Goal: Information Seeking & Learning: Learn about a topic

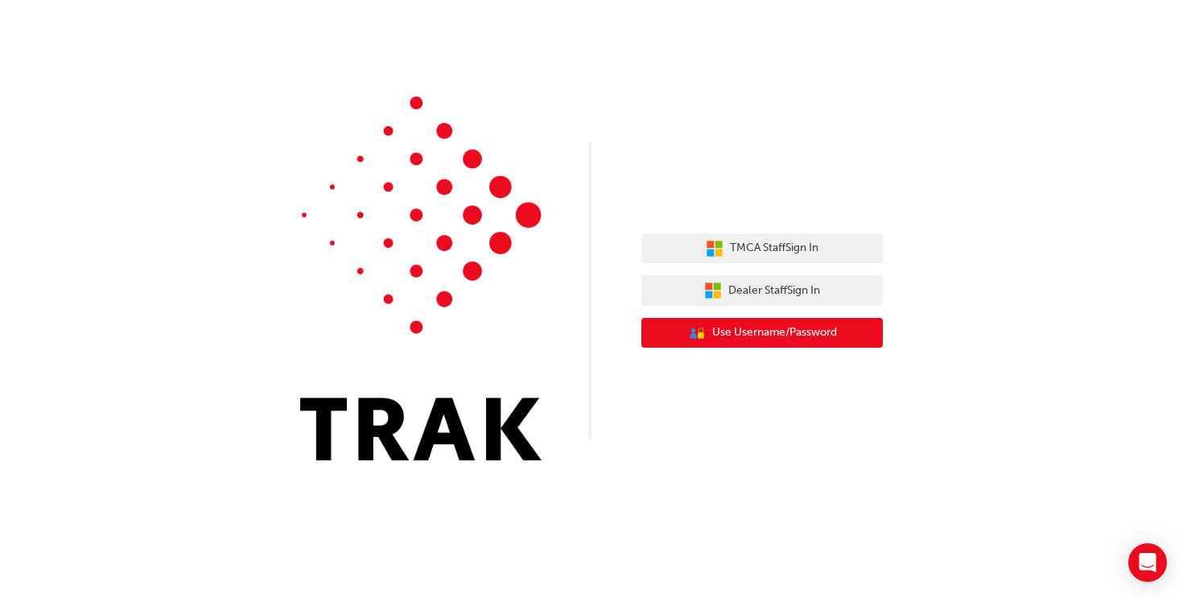
click at [771, 341] on span "Use Username/Password" at bounding box center [774, 333] width 125 height 19
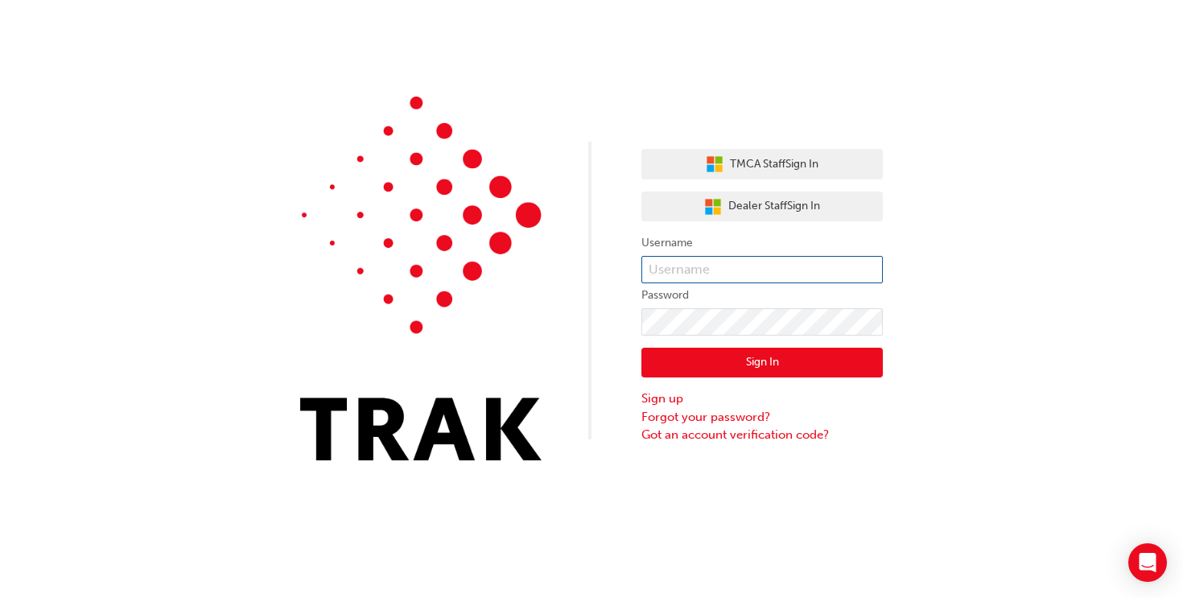
click at [704, 273] on input "text" at bounding box center [763, 269] width 242 height 27
paste input "k13891"
type input "k13891"
click at [781, 368] on button "Sign In" at bounding box center [763, 363] width 242 height 31
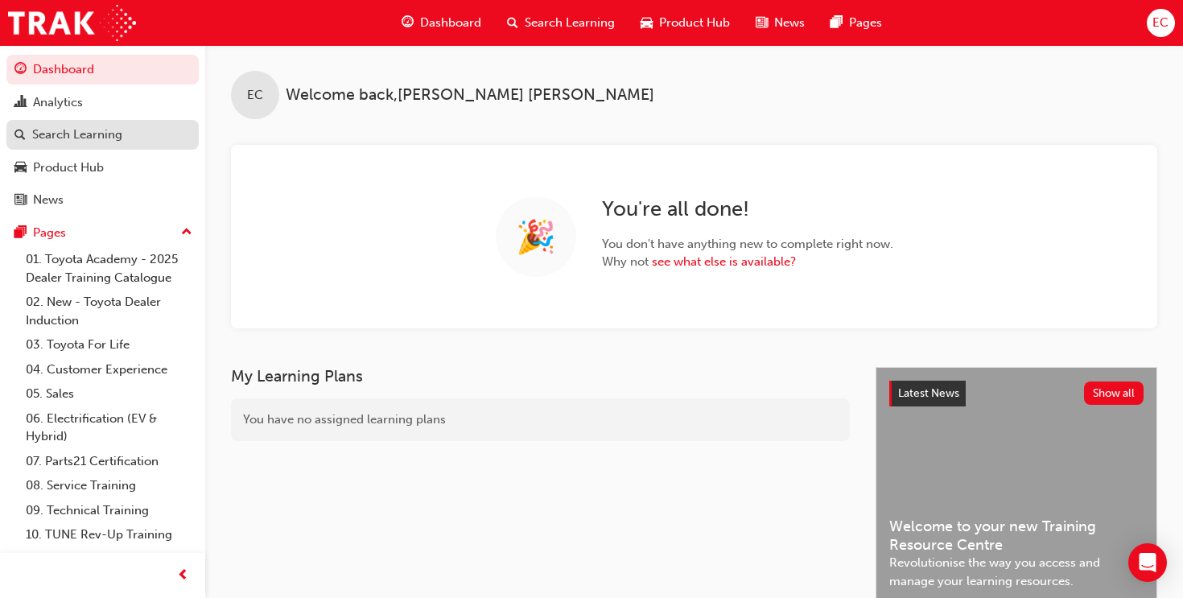
click at [73, 148] on link "Search Learning" at bounding box center [102, 135] width 192 height 30
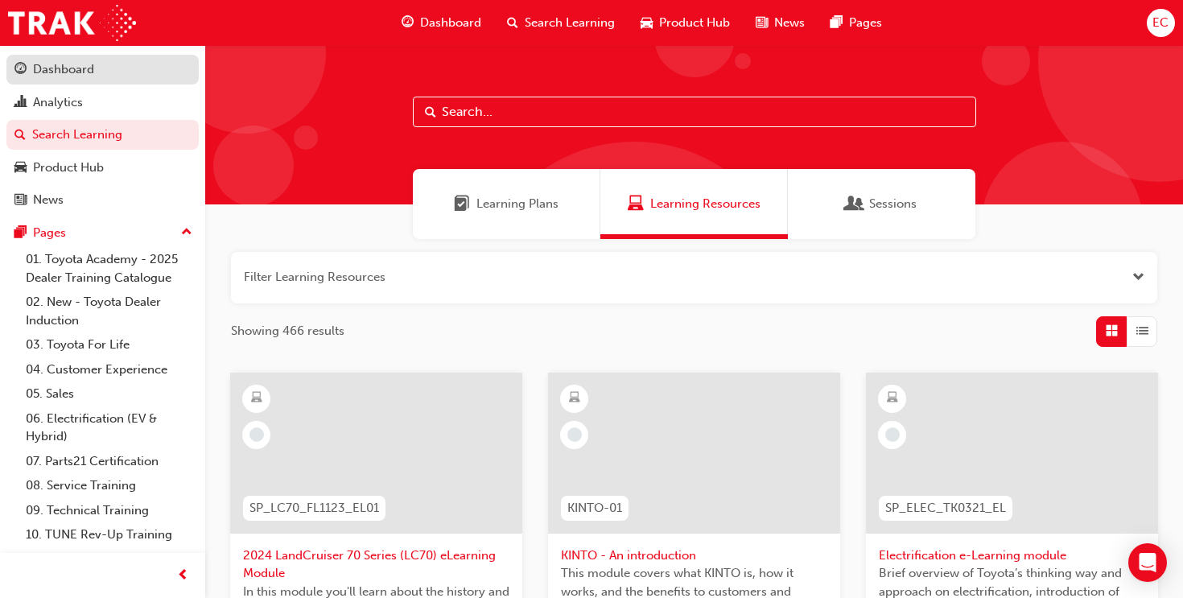
click at [72, 73] on div "Dashboard" at bounding box center [63, 69] width 61 height 19
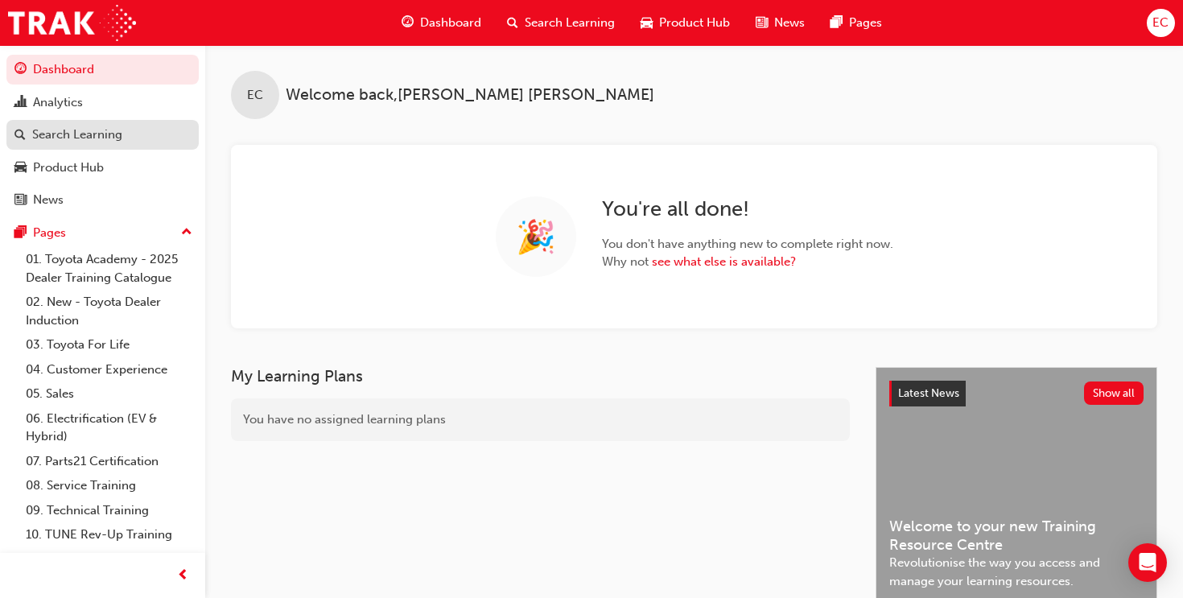
click at [59, 130] on div "Search Learning" at bounding box center [77, 135] width 90 height 19
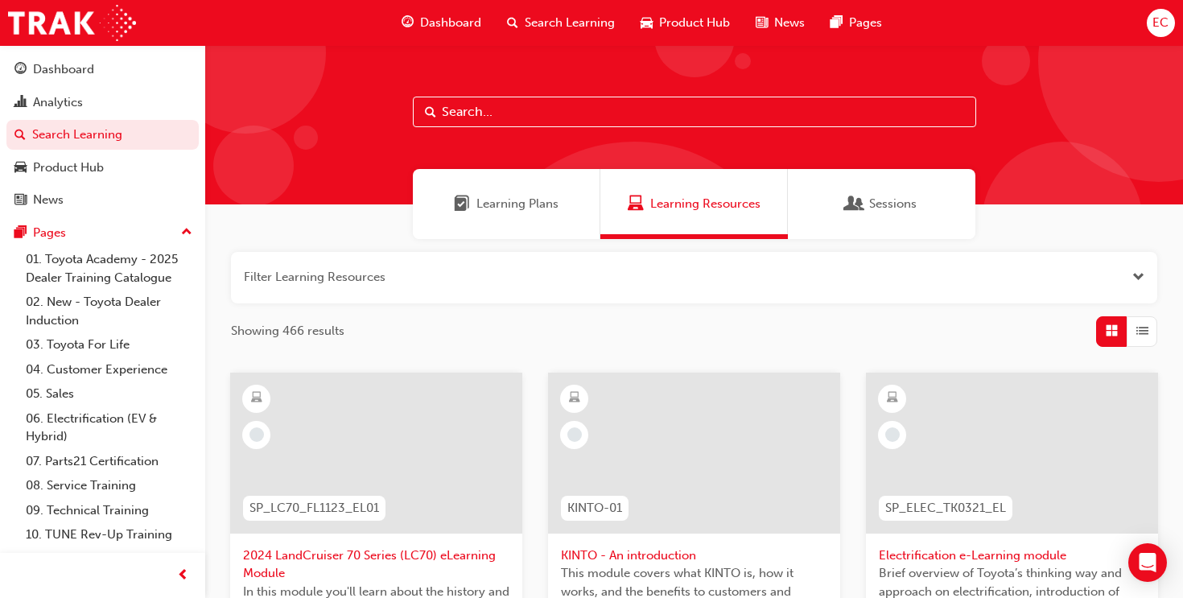
click at [473, 110] on input "text" at bounding box center [695, 112] width 564 height 31
type input "TFL"
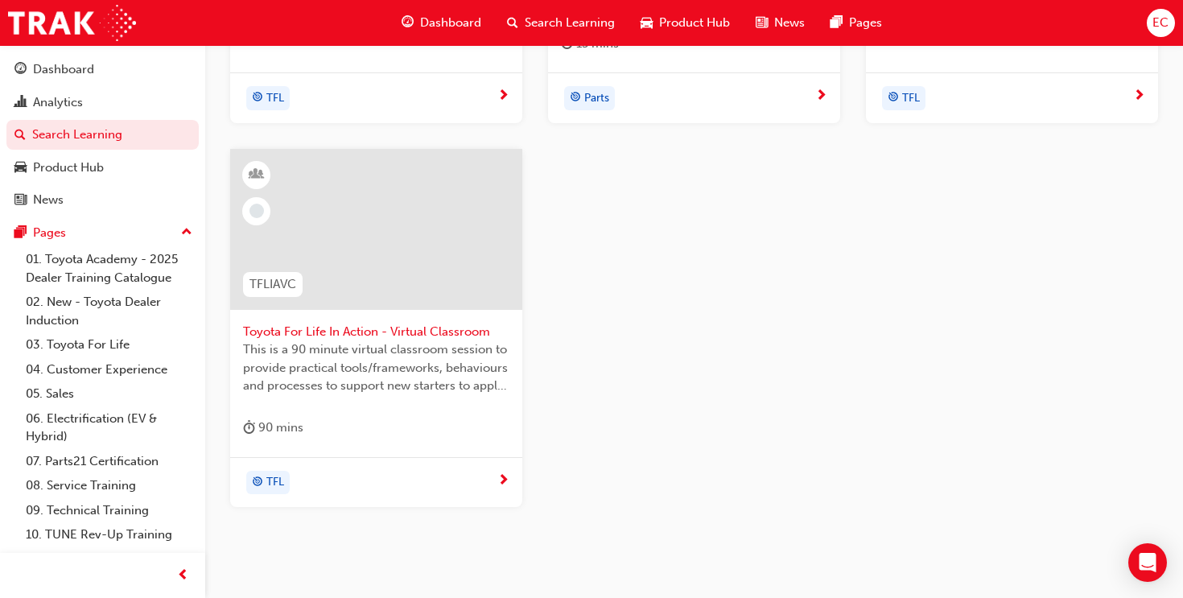
scroll to position [631, 0]
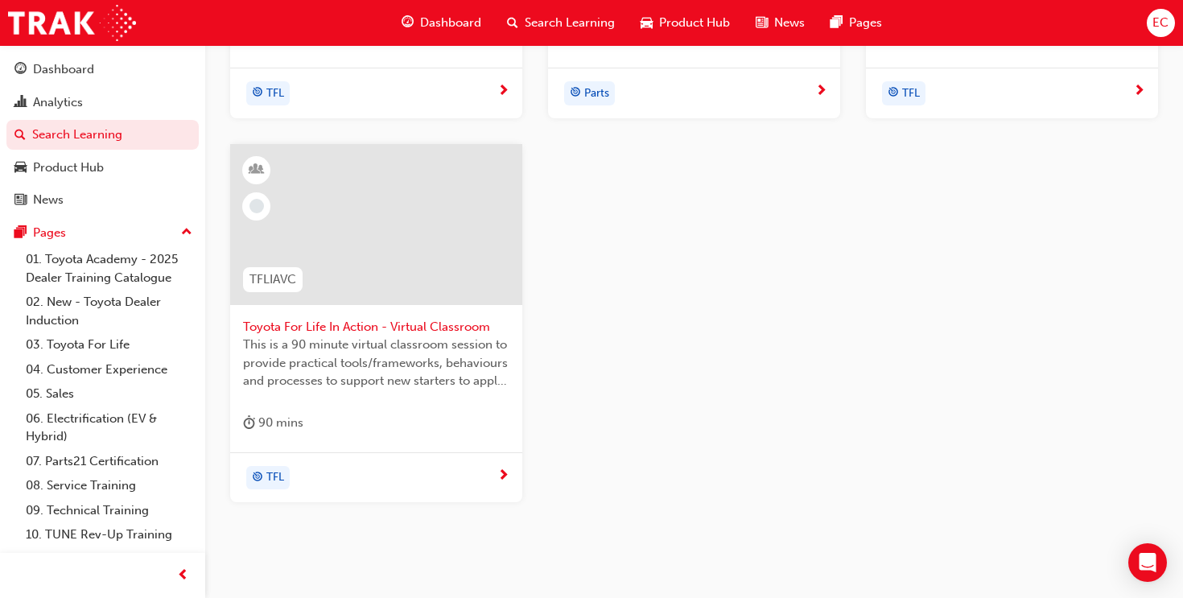
click at [367, 425] on div "90 mins" at bounding box center [376, 426] width 266 height 27
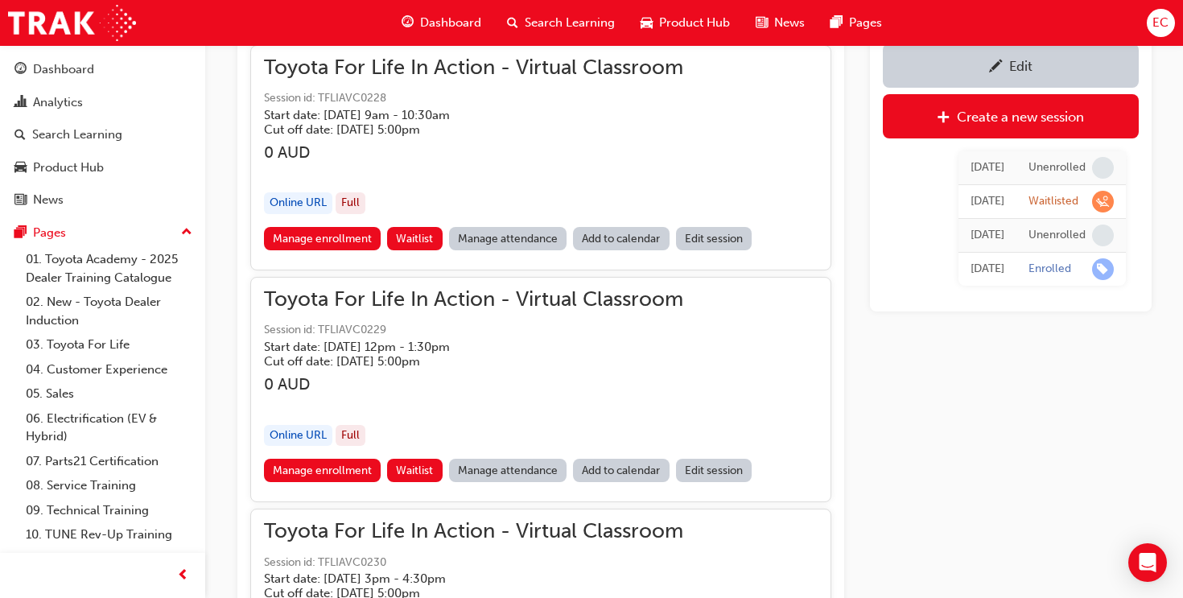
scroll to position [1224, 0]
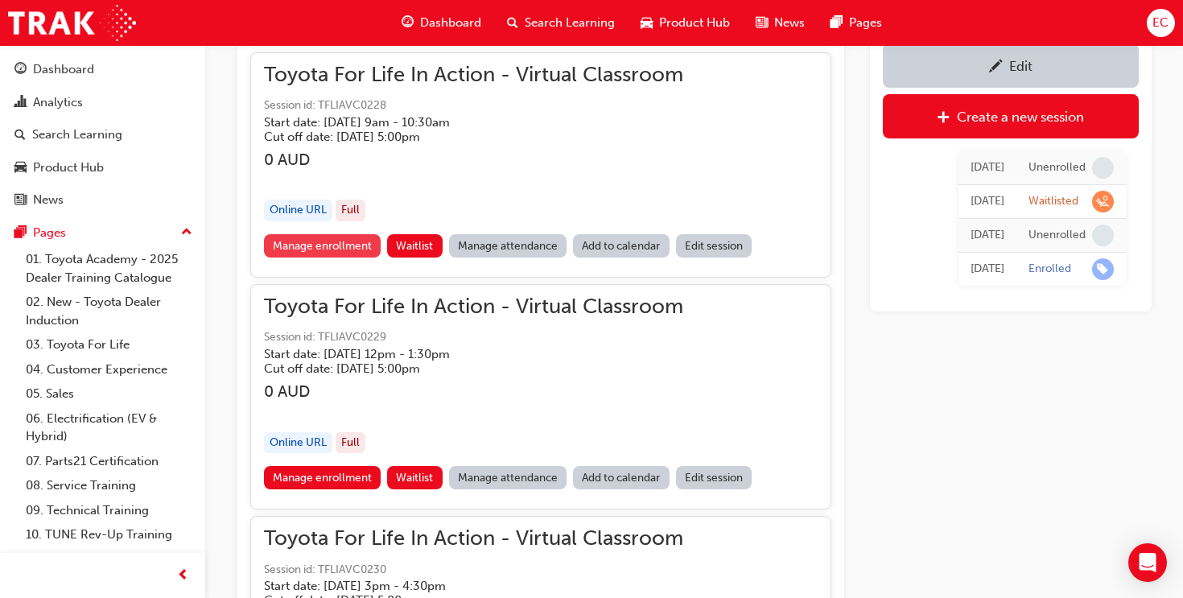
click at [345, 252] on link "Manage enrollment" at bounding box center [323, 245] width 118 height 23
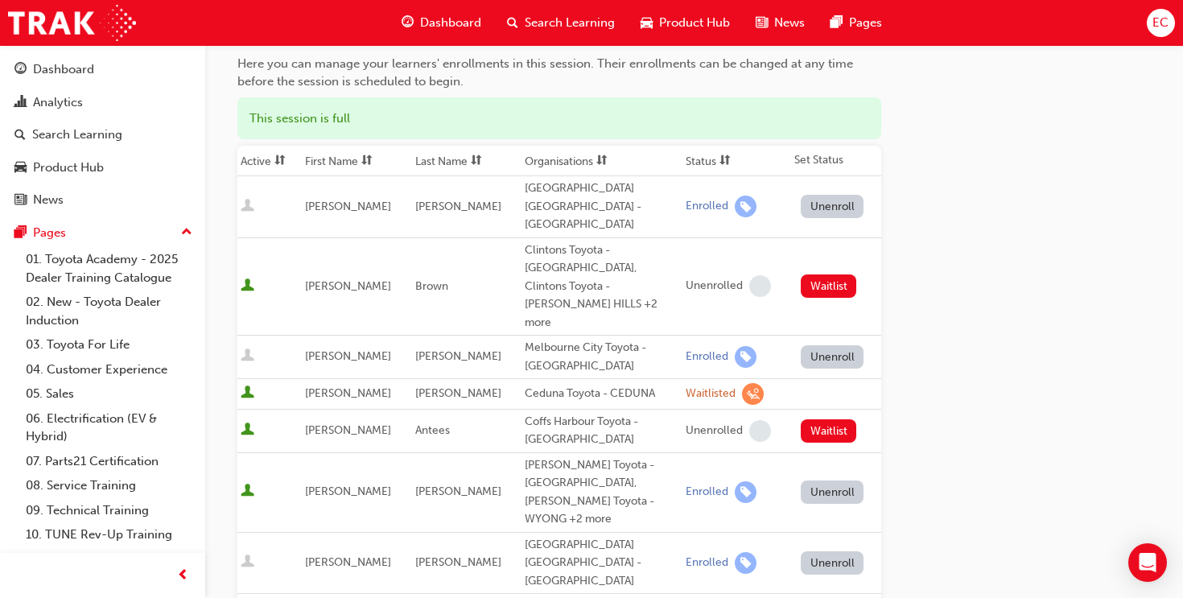
scroll to position [161, 0]
click at [324, 157] on th "First Name" at bounding box center [356, 160] width 109 height 31
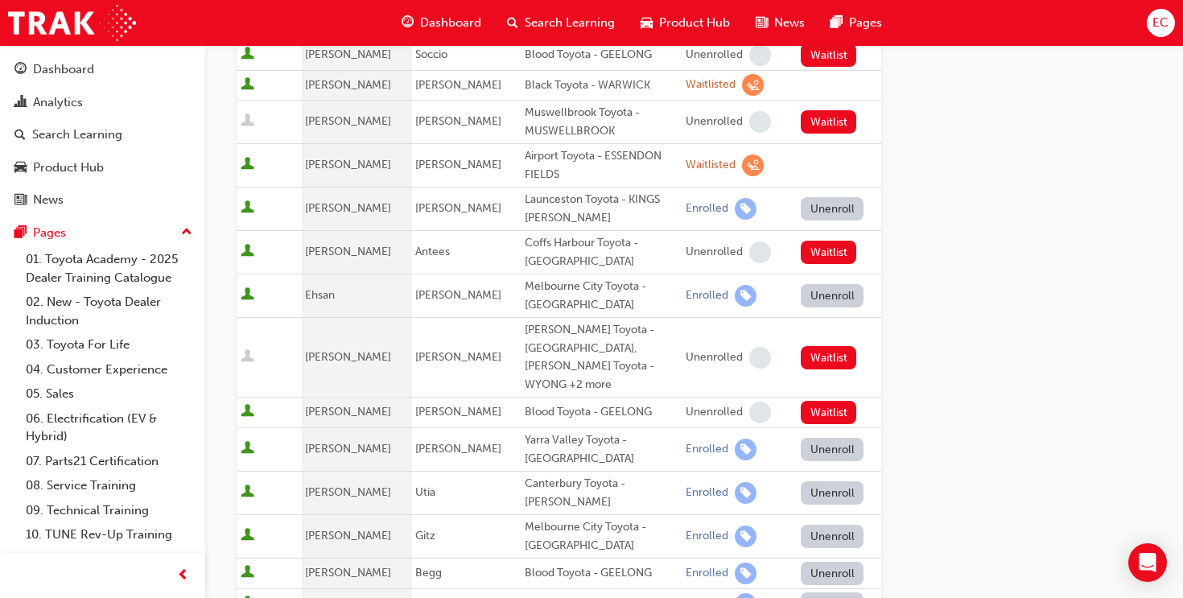
scroll to position [0, 0]
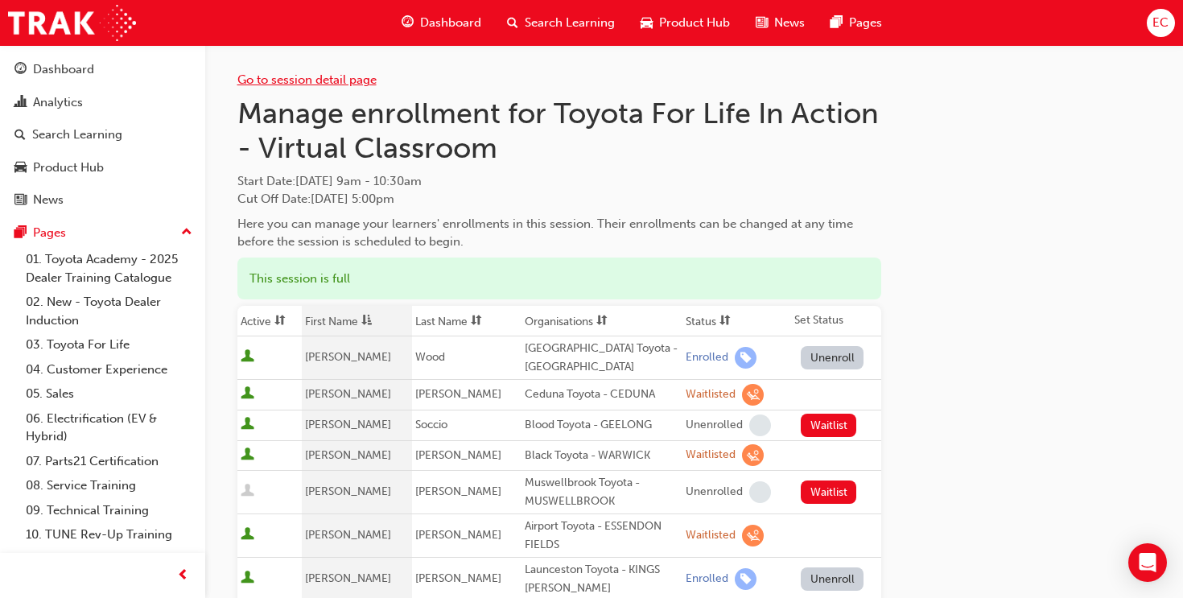
click at [282, 85] on link "Go to session detail page" at bounding box center [306, 79] width 139 height 14
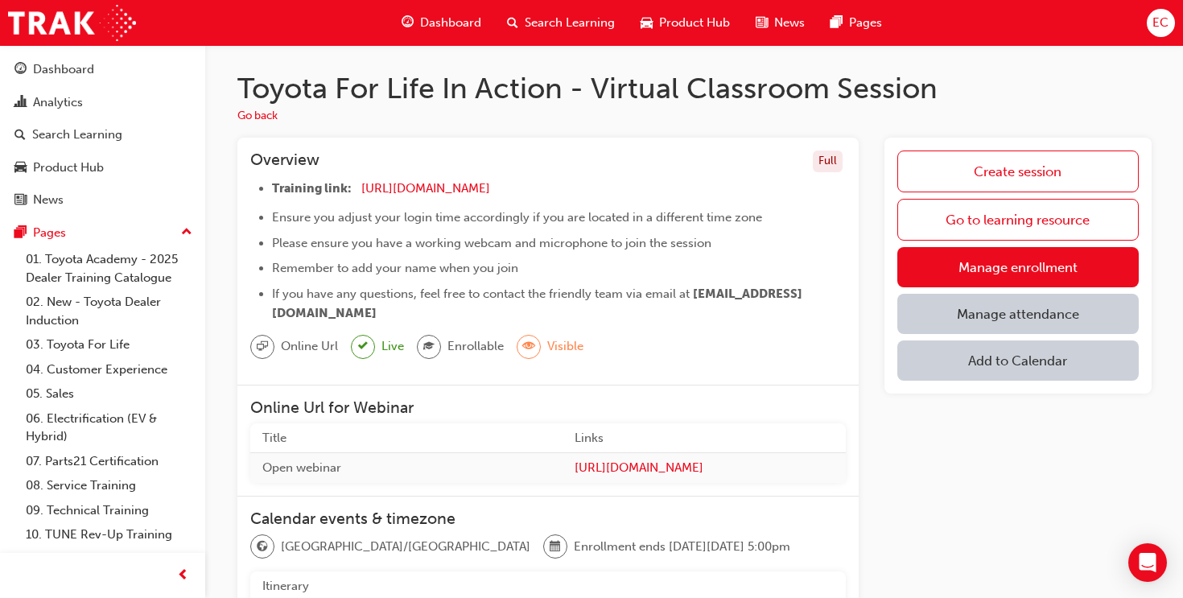
click at [970, 320] on link "Manage attendance" at bounding box center [1018, 314] width 241 height 40
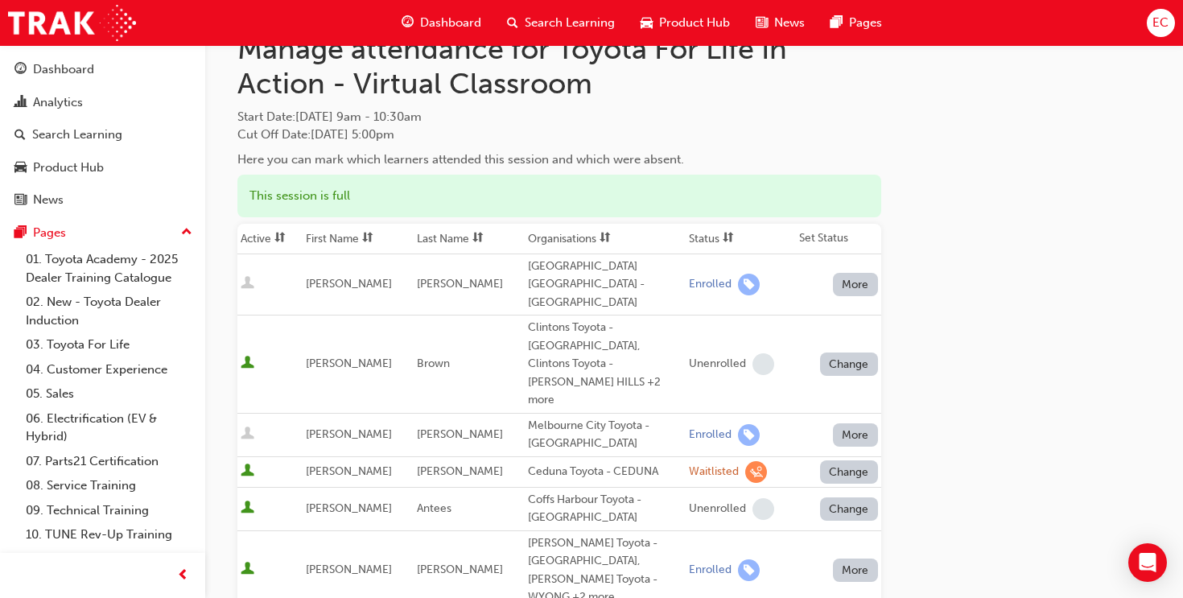
scroll to position [172, 0]
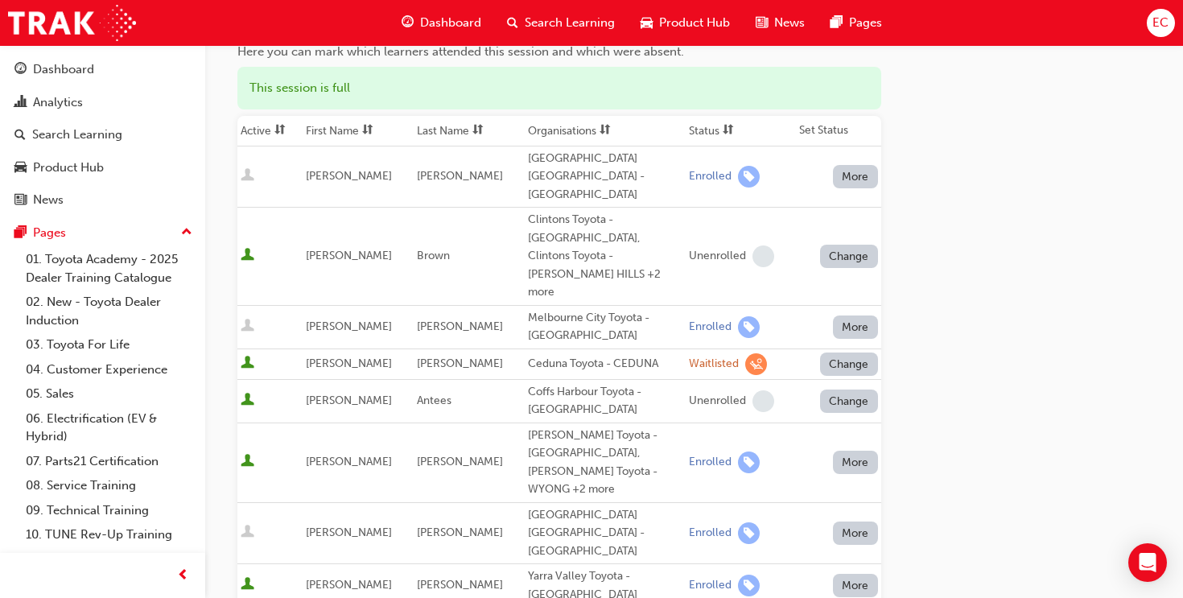
click at [324, 126] on th "First Name" at bounding box center [358, 131] width 111 height 31
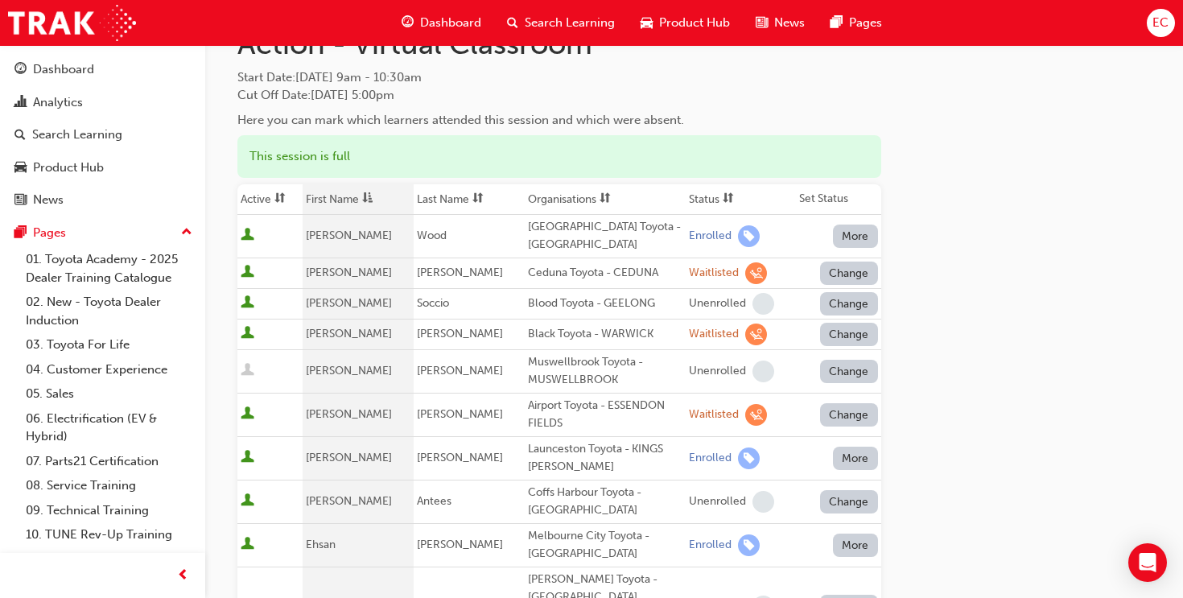
scroll to position [0, 0]
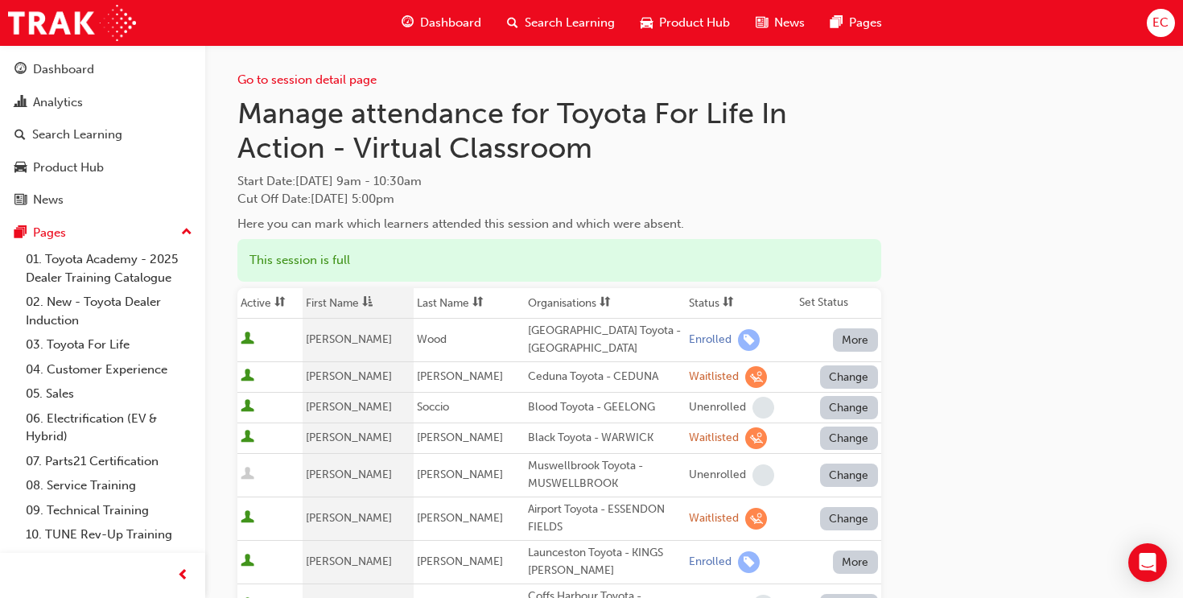
click at [723, 300] on span "sorting-icon" at bounding box center [728, 303] width 11 height 14
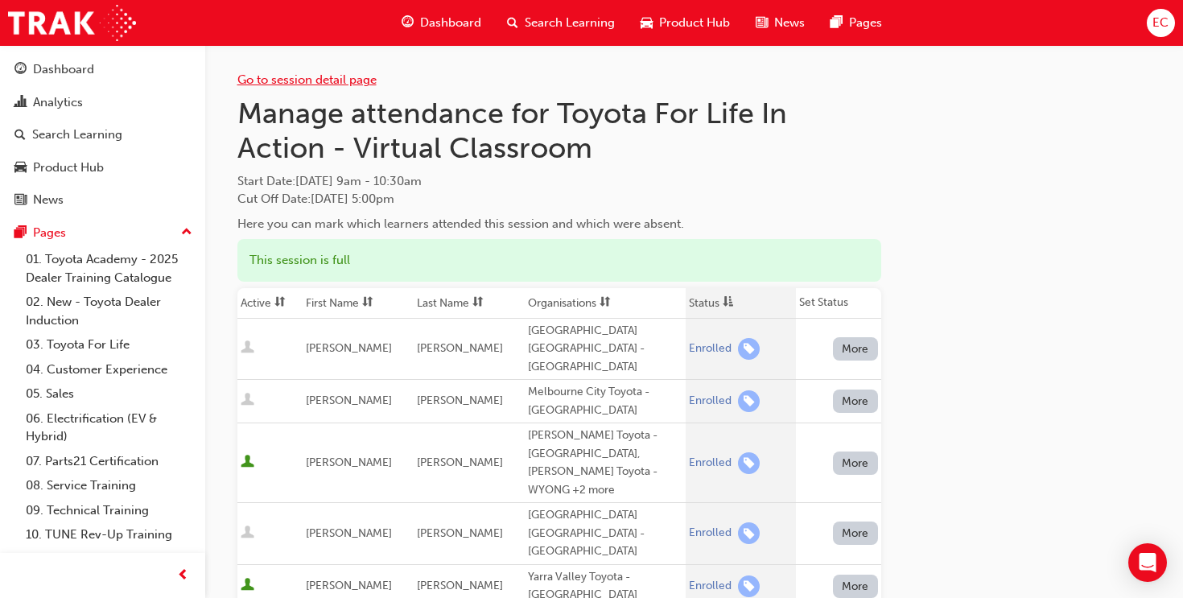
click at [321, 76] on link "Go to session detail page" at bounding box center [306, 79] width 139 height 14
